Goal: Find specific page/section: Find specific page/section

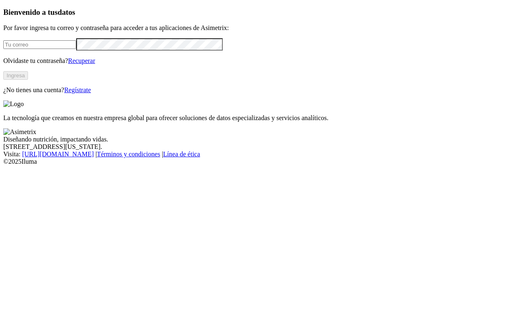
type input "[EMAIL_ADDRESS][DOMAIN_NAME]"
click at [28, 80] on button "Ingresa" at bounding box center [15, 75] width 25 height 9
